Goal: Book appointment/travel/reservation

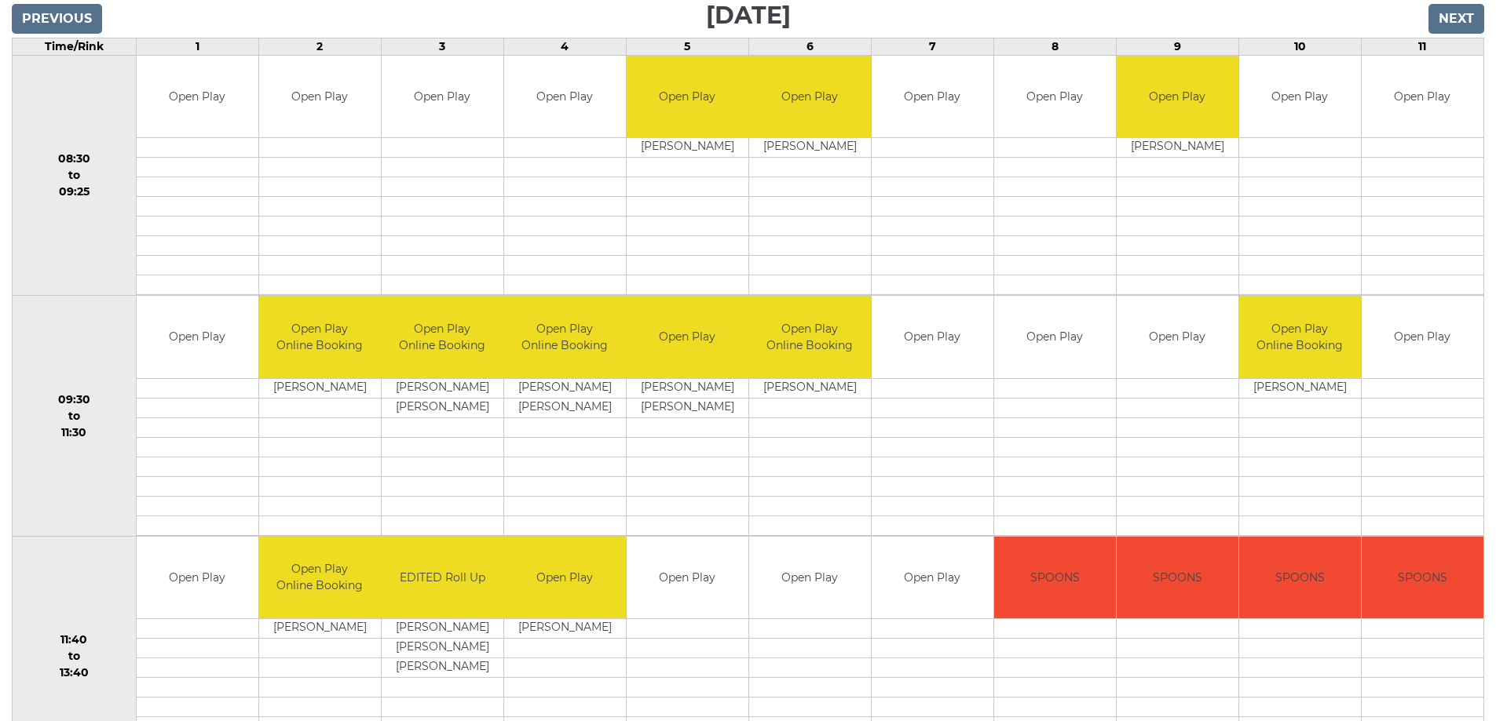
scroll to position [236, 0]
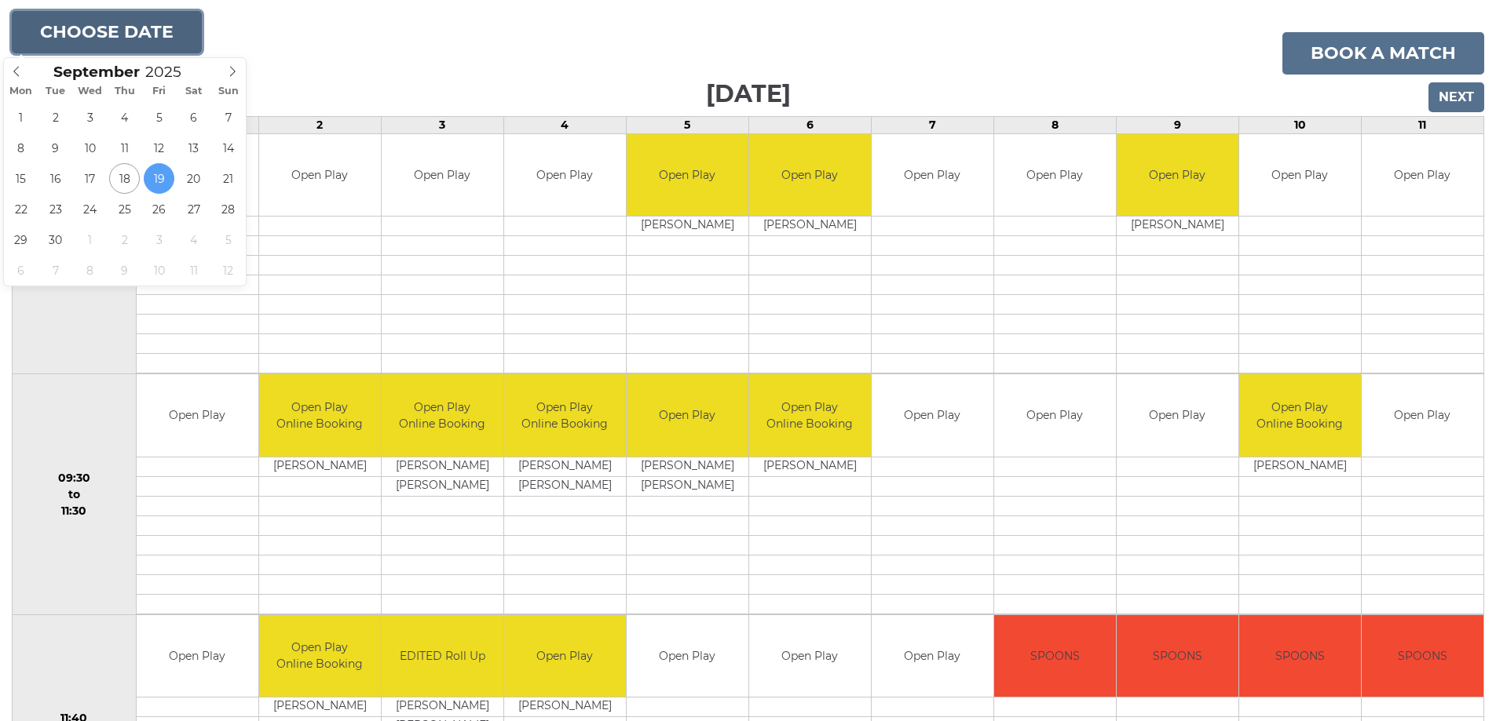
click at [167, 31] on button "Choose date" at bounding box center [107, 32] width 190 height 42
type input "2025-09-22"
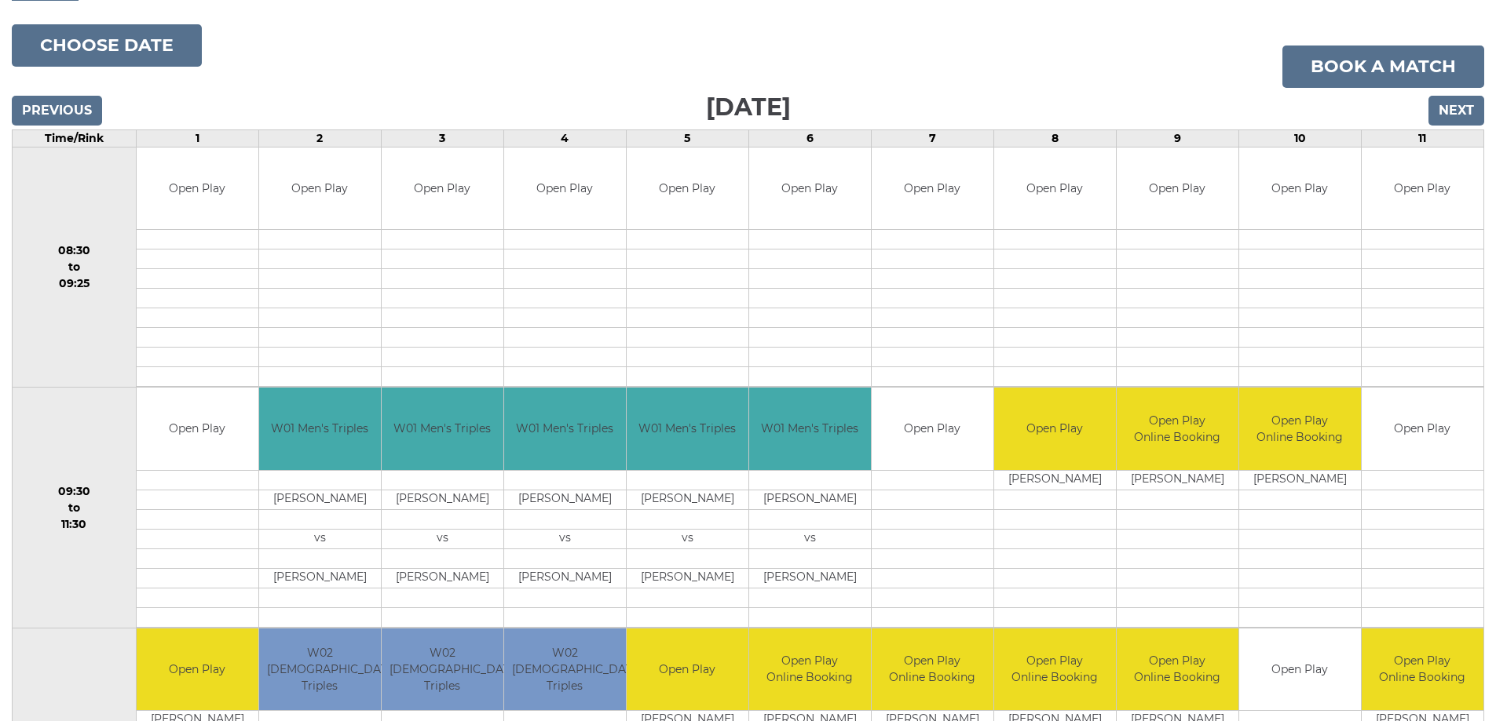
scroll to position [236, 0]
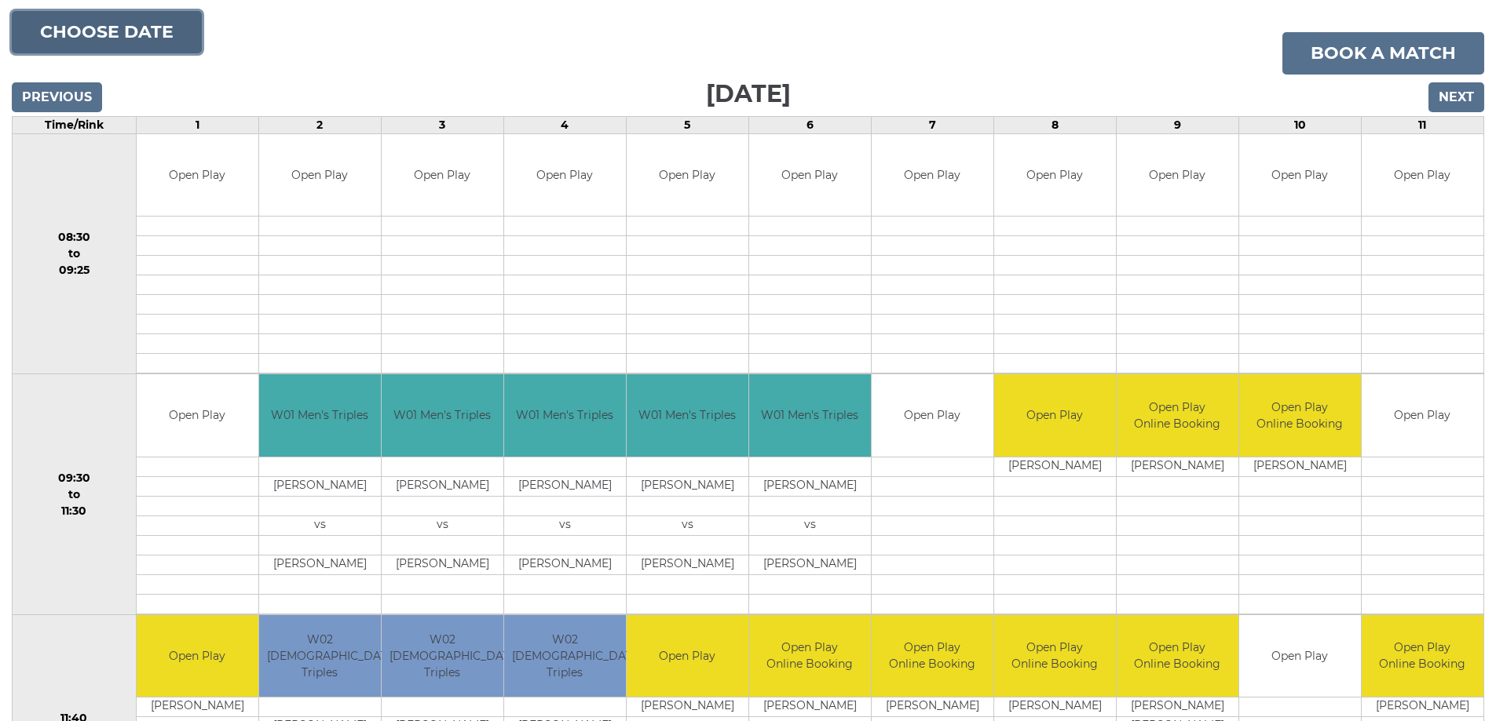
click at [80, 35] on button "Choose date" at bounding box center [107, 32] width 190 height 42
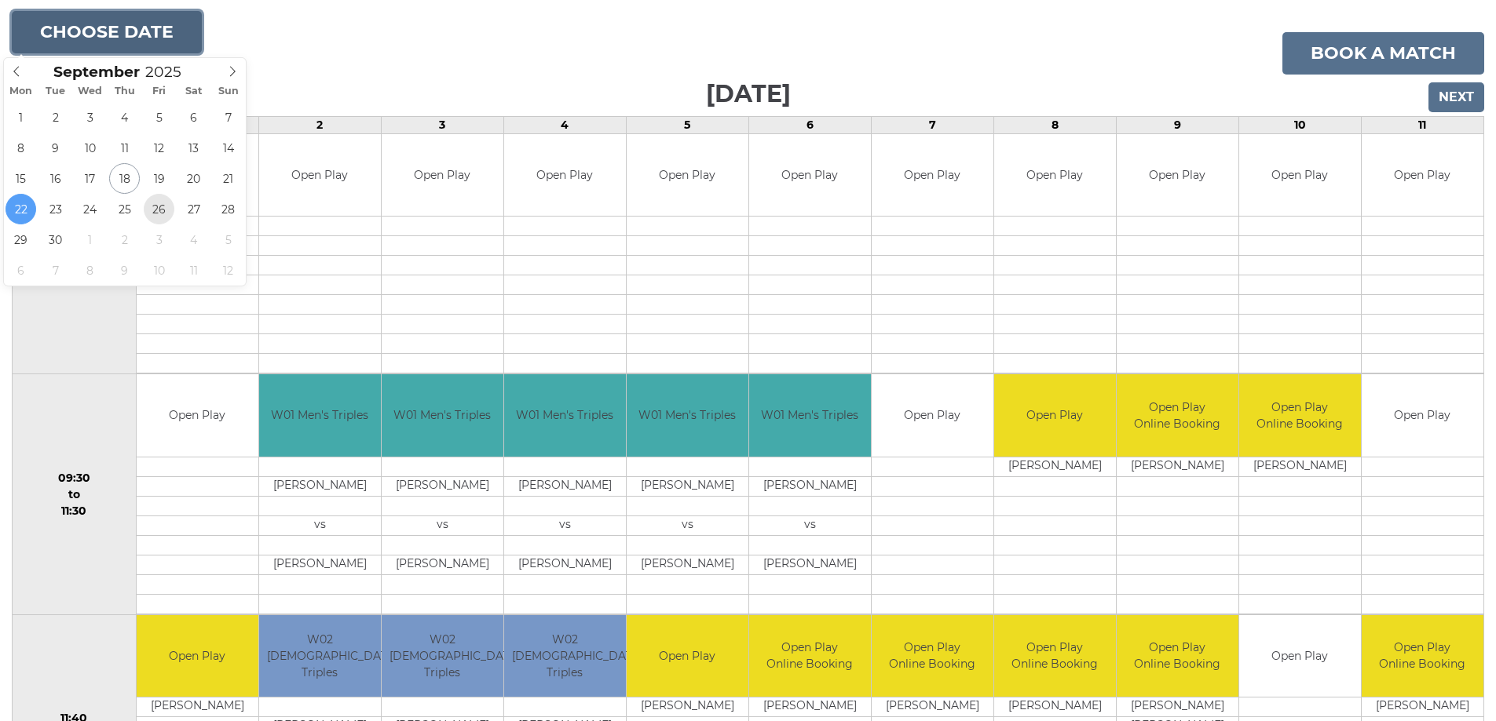
type input "[DATE]"
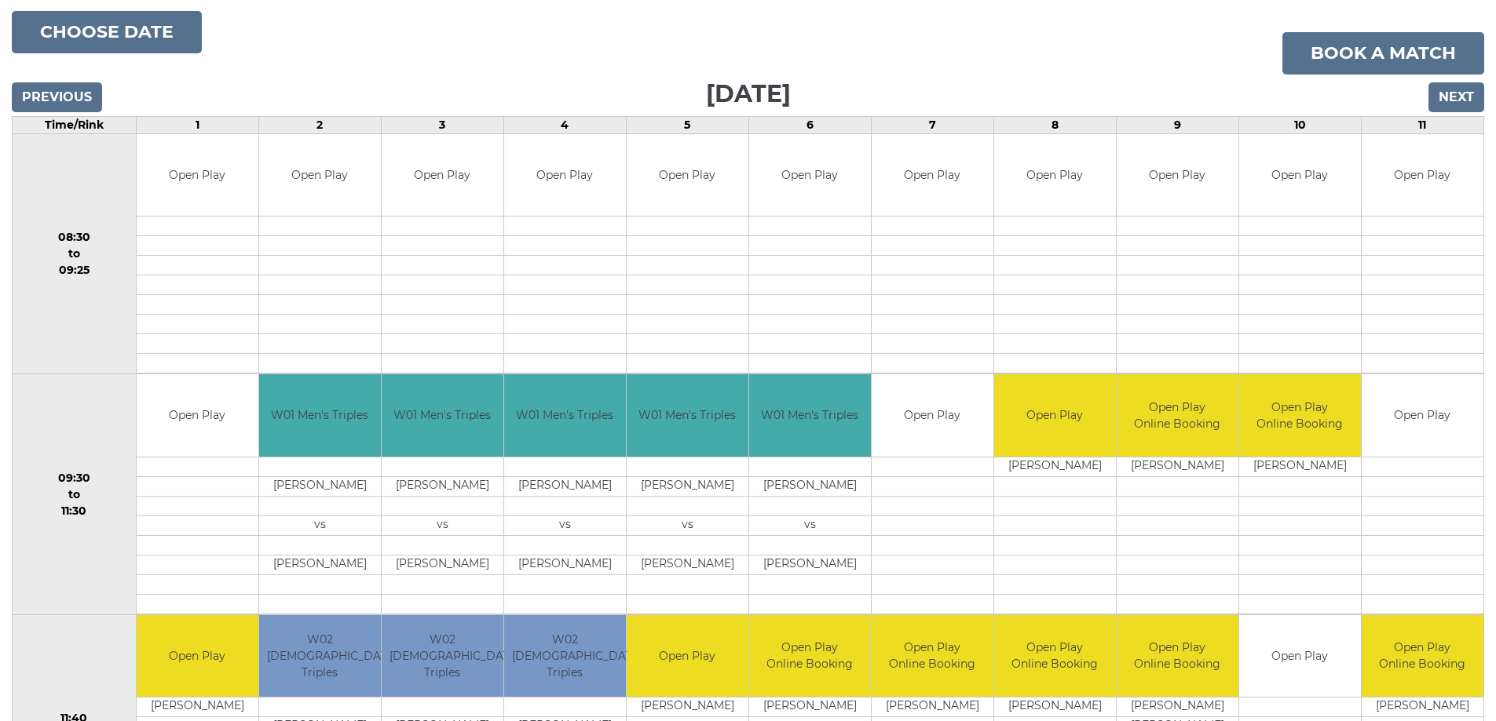
click at [163, 207] on td "Open Play" at bounding box center [198, 175] width 122 height 82
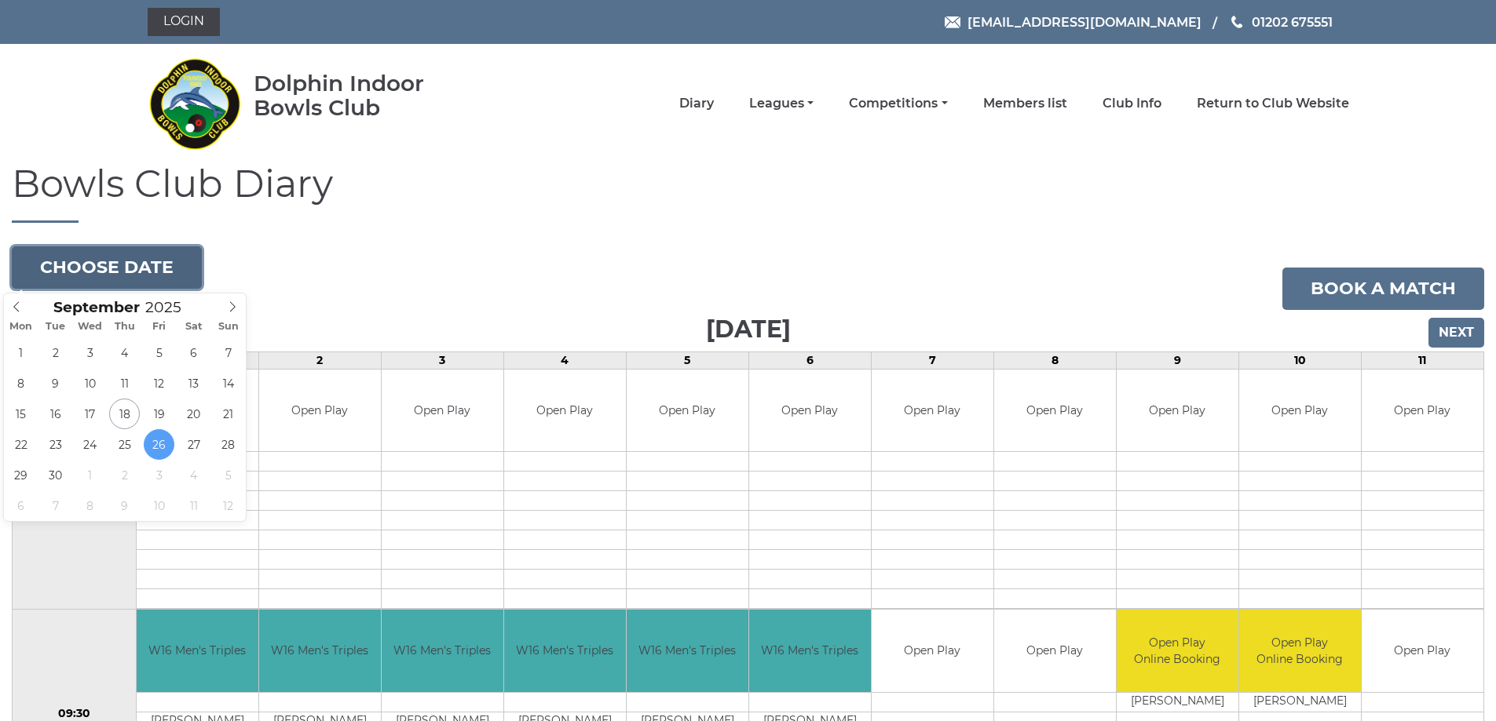
click at [152, 259] on button "Choose date" at bounding box center [107, 268] width 190 height 42
click at [154, 259] on button "Choose date" at bounding box center [107, 268] width 190 height 42
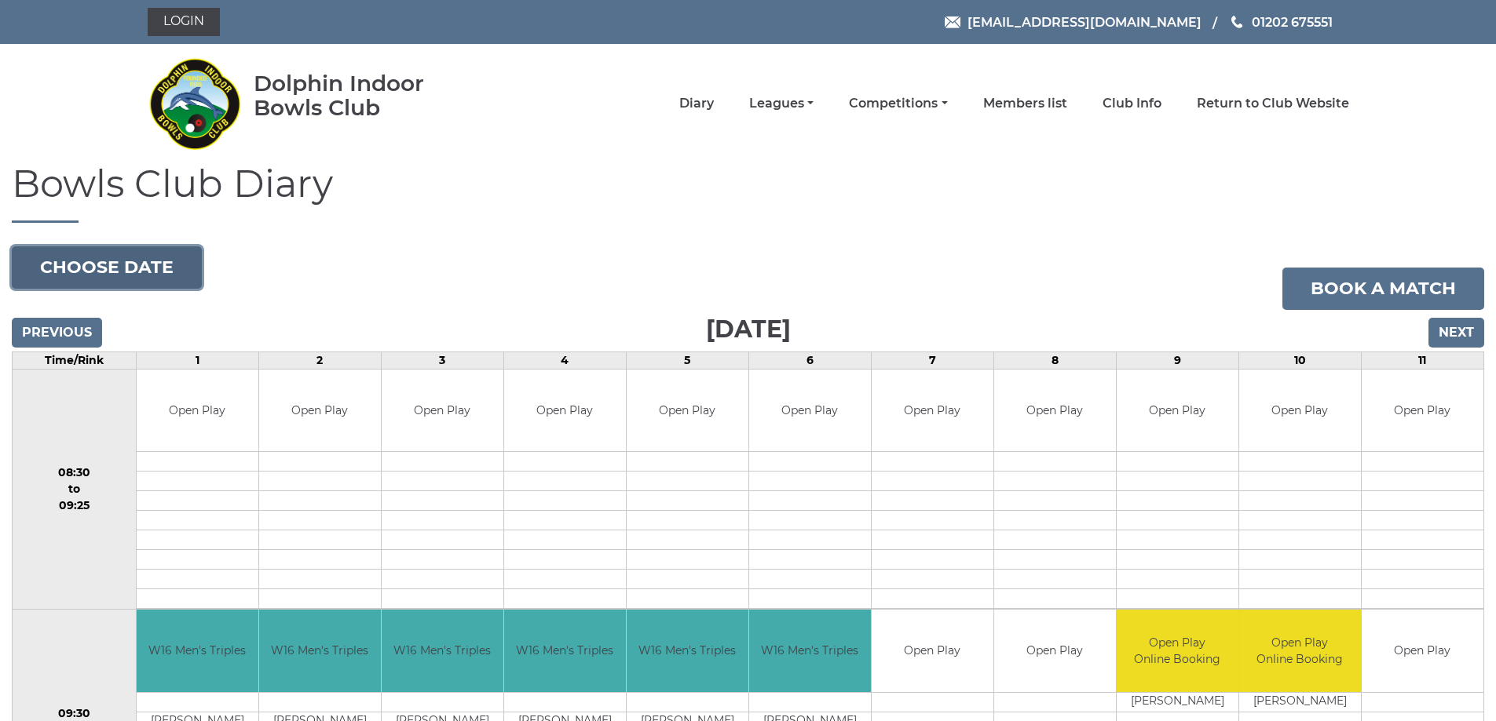
click at [162, 258] on button "Choose date" at bounding box center [107, 268] width 190 height 42
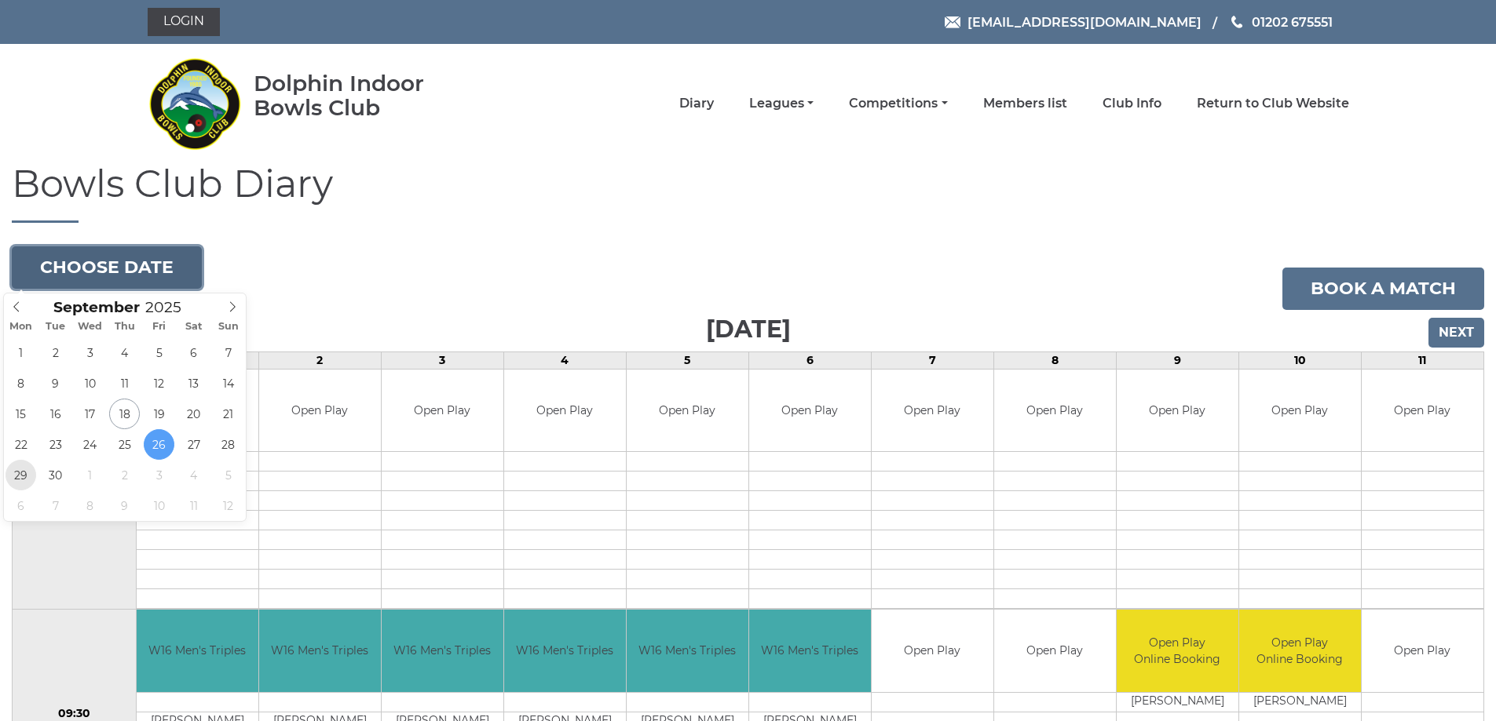
type input "2025-09-29"
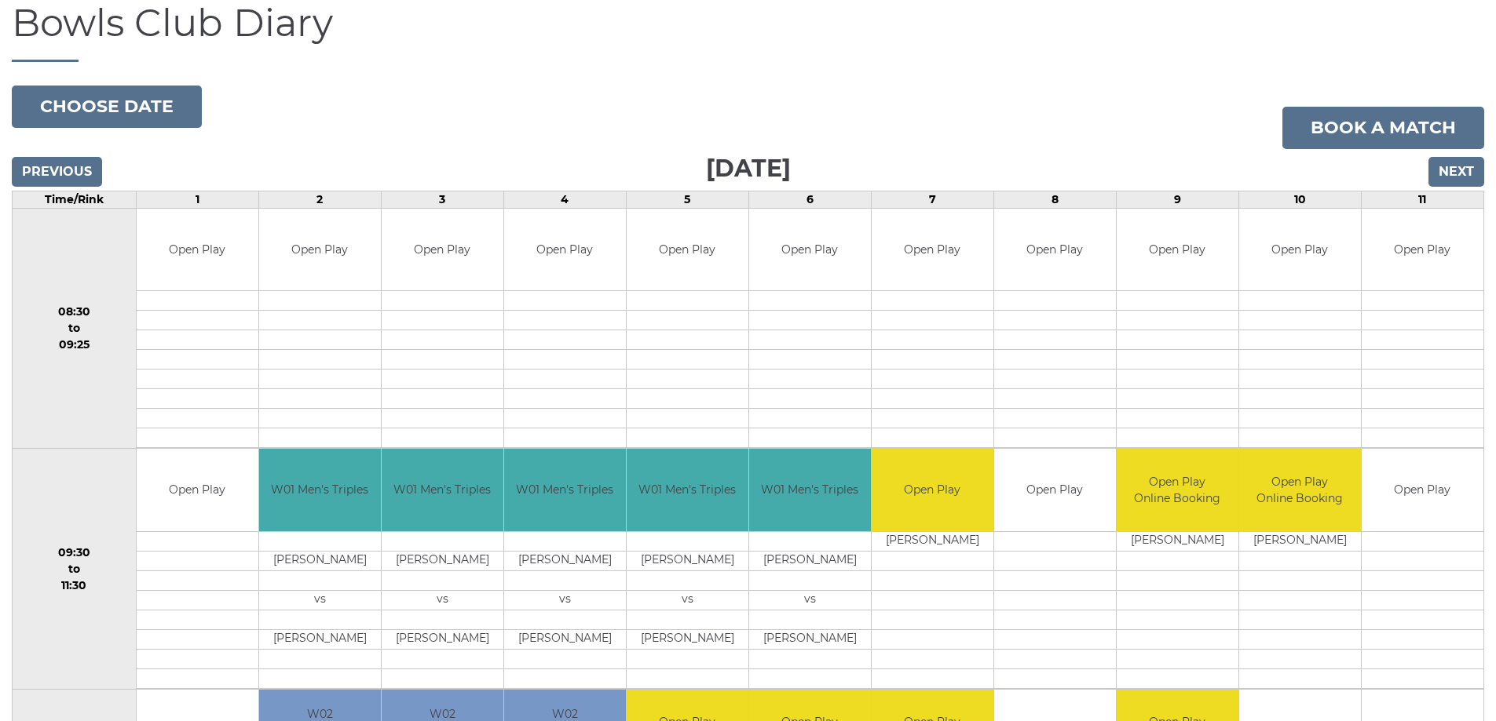
scroll to position [157, 0]
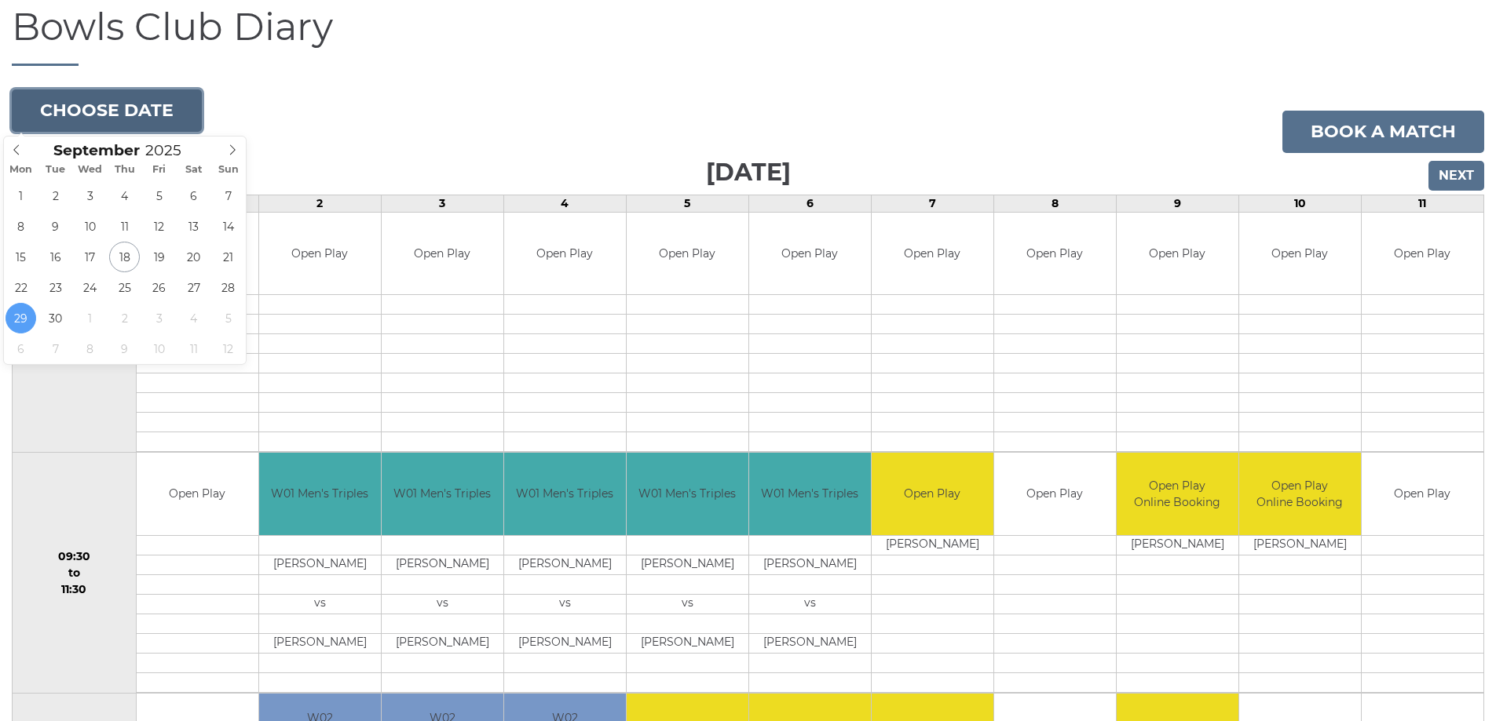
click at [150, 121] on button "Choose date" at bounding box center [107, 110] width 190 height 42
